Goal: Information Seeking & Learning: Check status

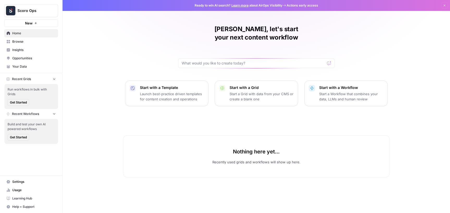
click at [31, 50] on span "Insights" at bounding box center [33, 50] width 43 height 5
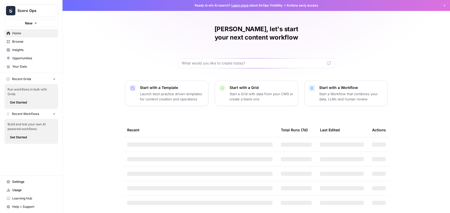
click at [38, 51] on span "Insights" at bounding box center [33, 50] width 43 height 5
